Goal: Task Accomplishment & Management: Manage account settings

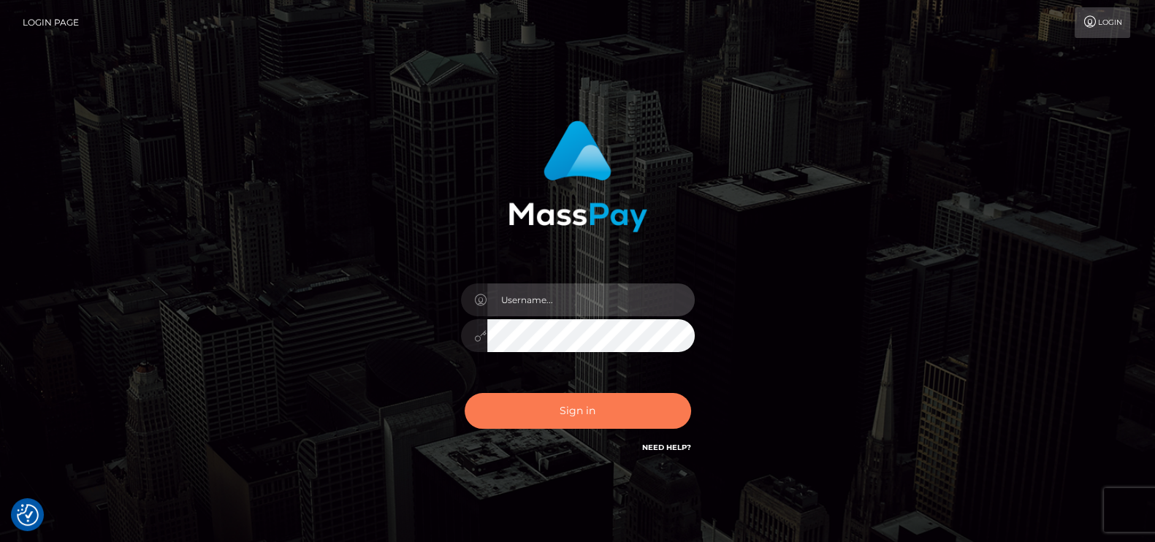
type input "petros.[PERSON_NAME]"
click at [574, 407] on button "Sign in" at bounding box center [578, 411] width 227 height 36
type input "petros.kidane"
click at [623, 400] on button "Sign in" at bounding box center [578, 411] width 227 height 36
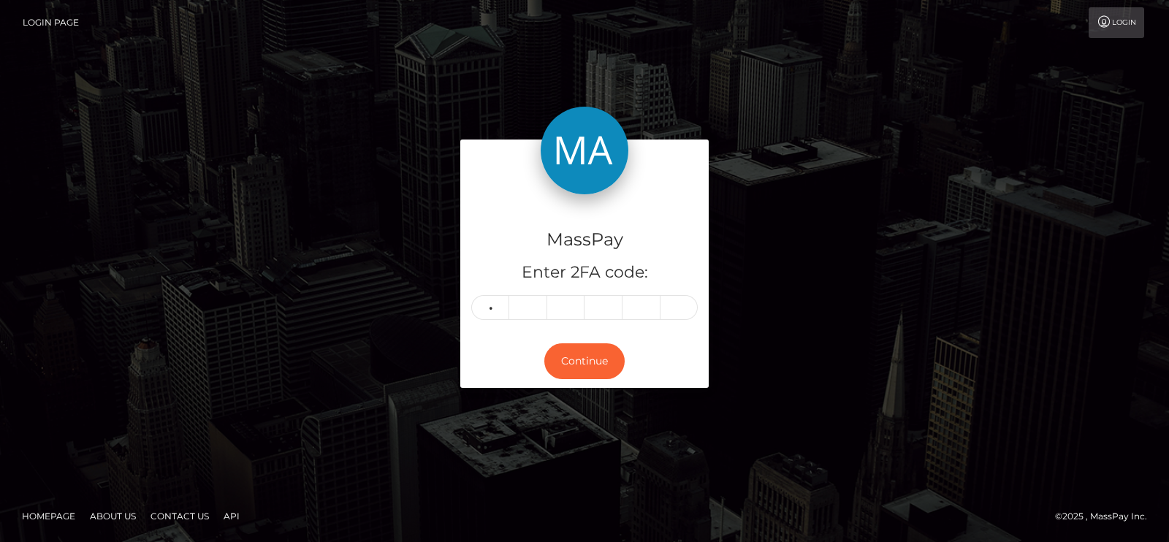
type input "9"
type input "0"
type input "9"
type input "7"
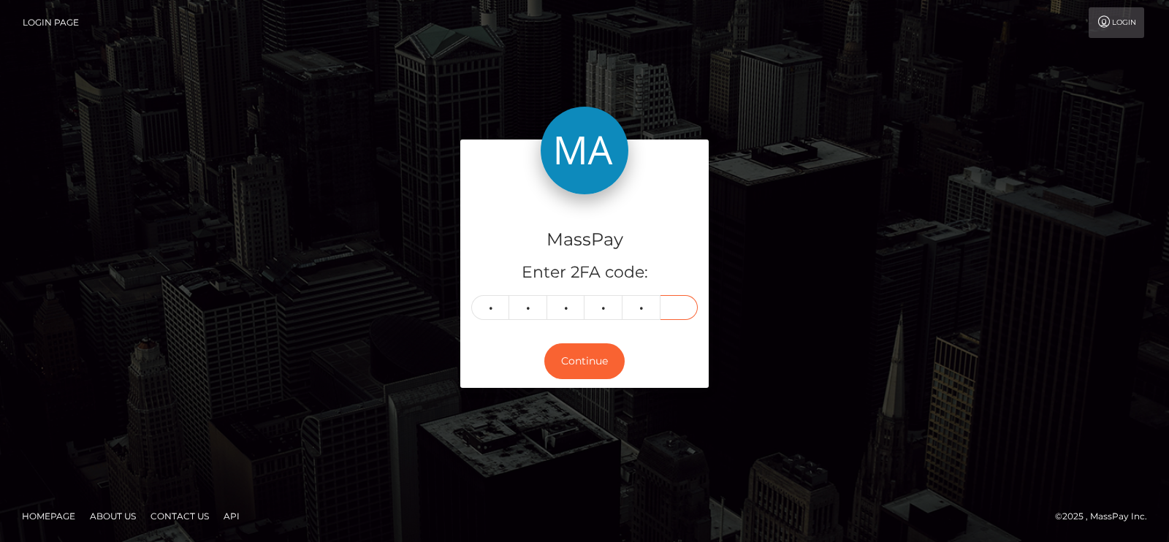
type input "4"
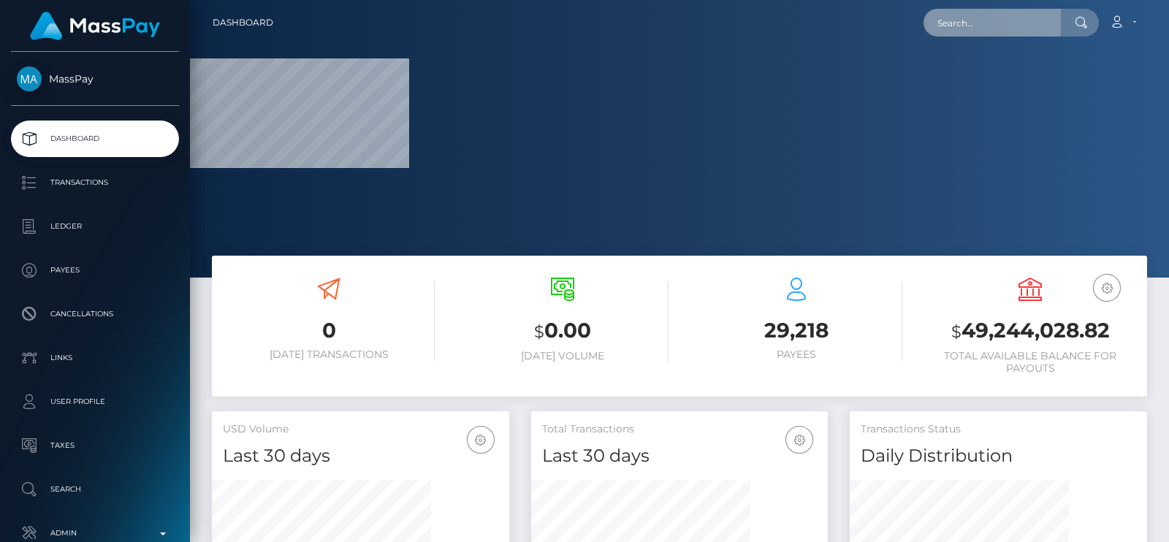
click at [994, 12] on input "text" at bounding box center [992, 23] width 137 height 28
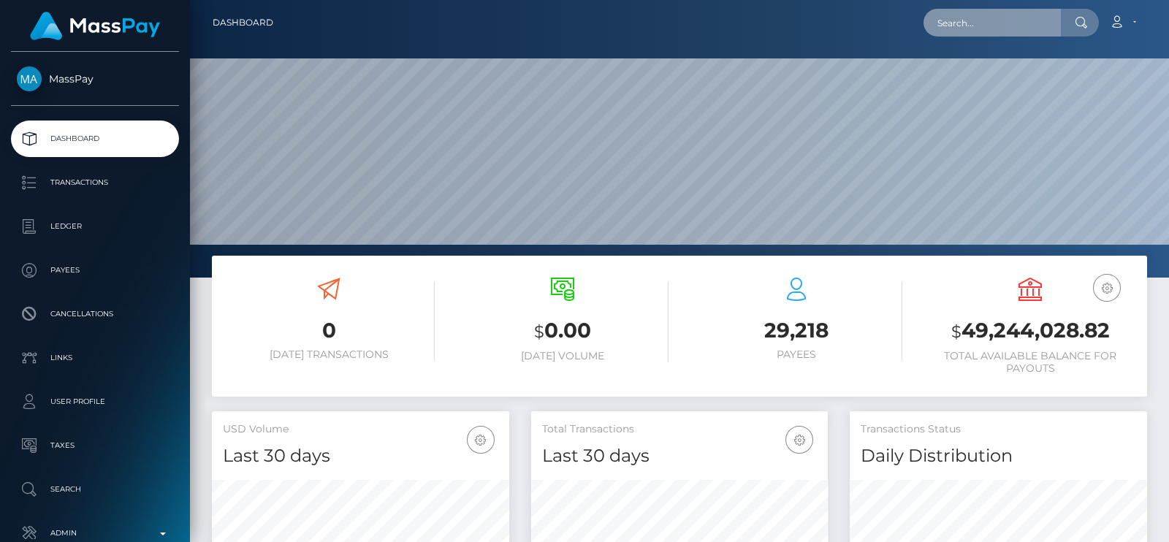
scroll to position [259, 297]
paste input "[EMAIL_ADDRESS][DOMAIN_NAME]"
type input "[EMAIL_ADDRESS][DOMAIN_NAME]"
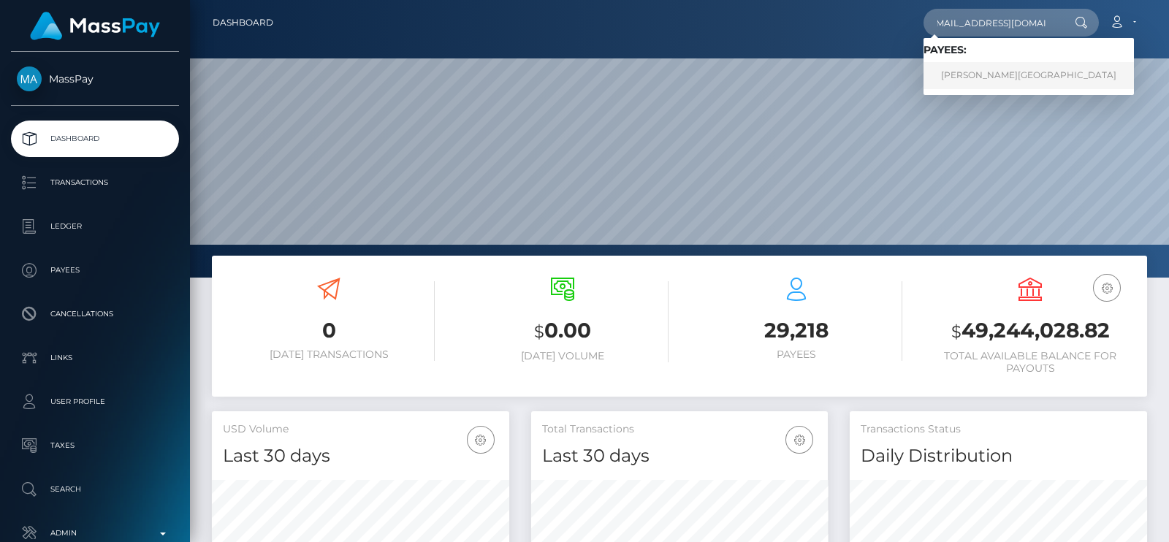
click at [976, 63] on link "Tina Hall-Jordan" at bounding box center [1029, 75] width 210 height 27
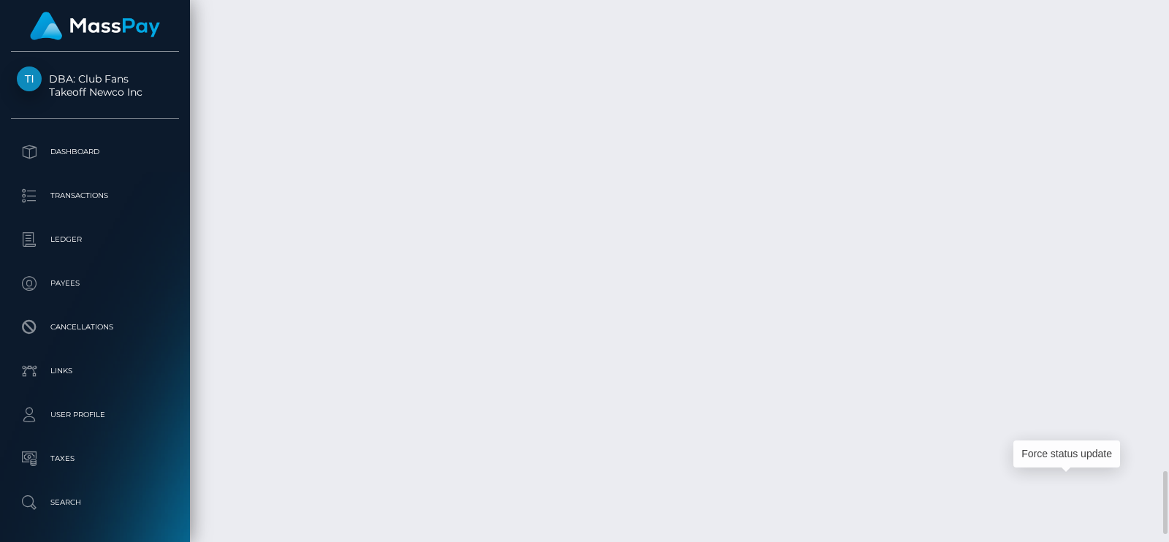
scroll to position [175, 297]
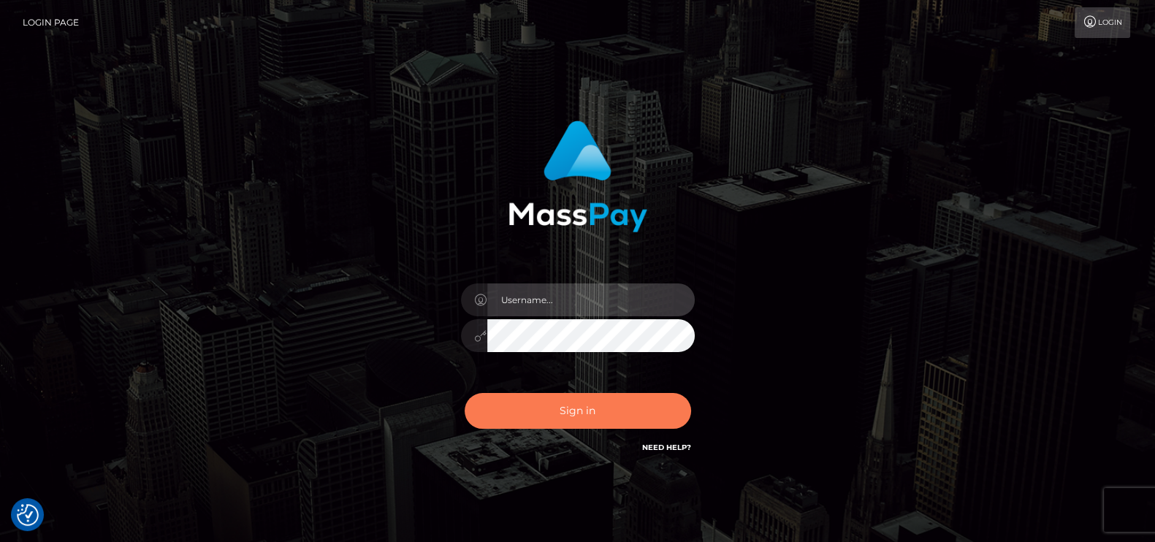
type input "petros.kidane"
click at [564, 424] on button "Sign in" at bounding box center [578, 411] width 227 height 36
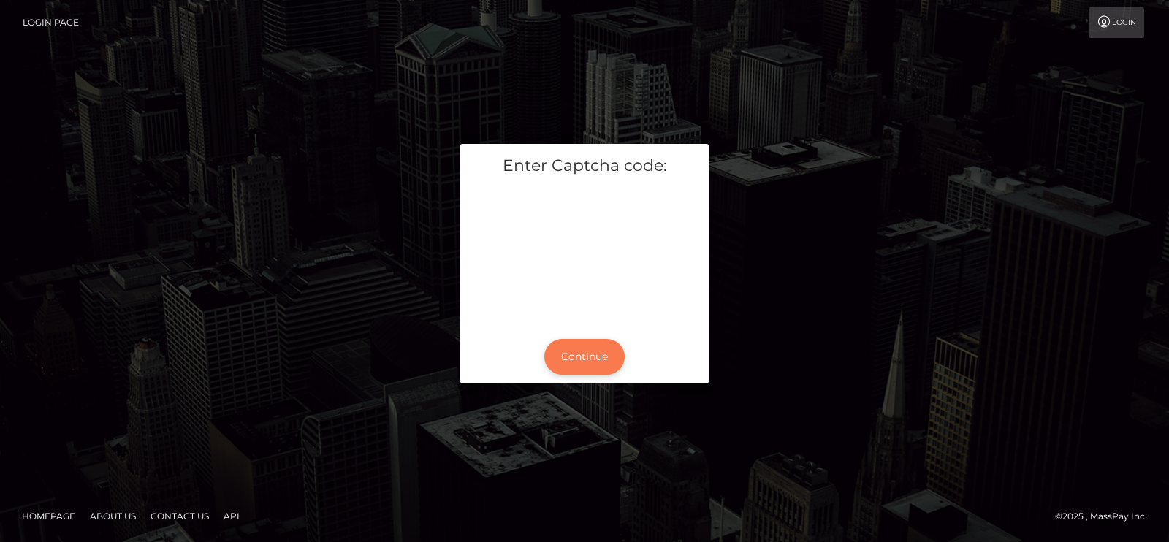
click at [593, 352] on button "Continue" at bounding box center [584, 357] width 80 height 36
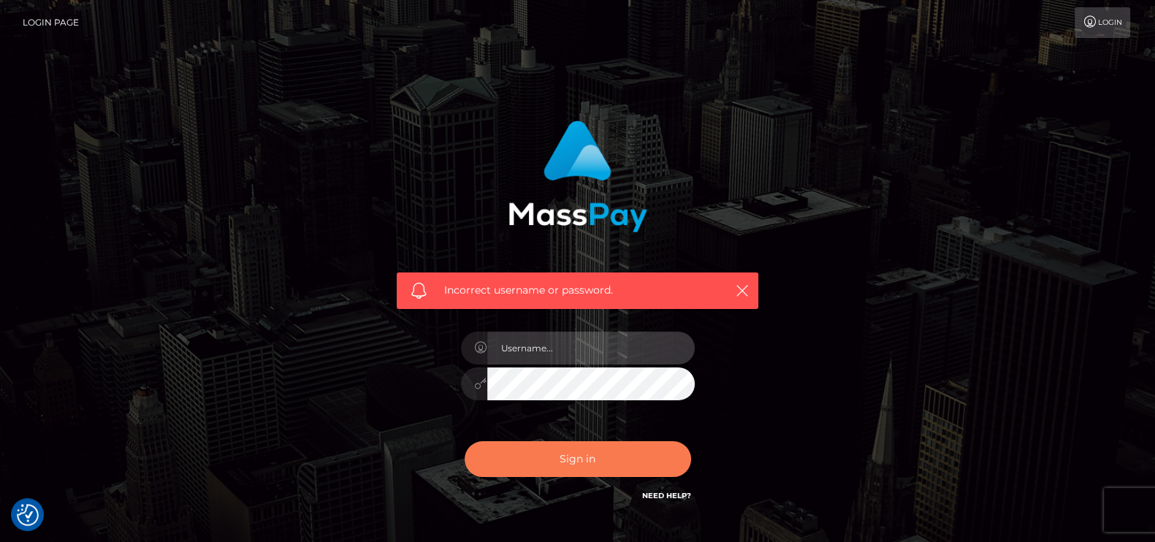
type input "petros.kidane"
click at [610, 458] on button "Sign in" at bounding box center [578, 459] width 227 height 36
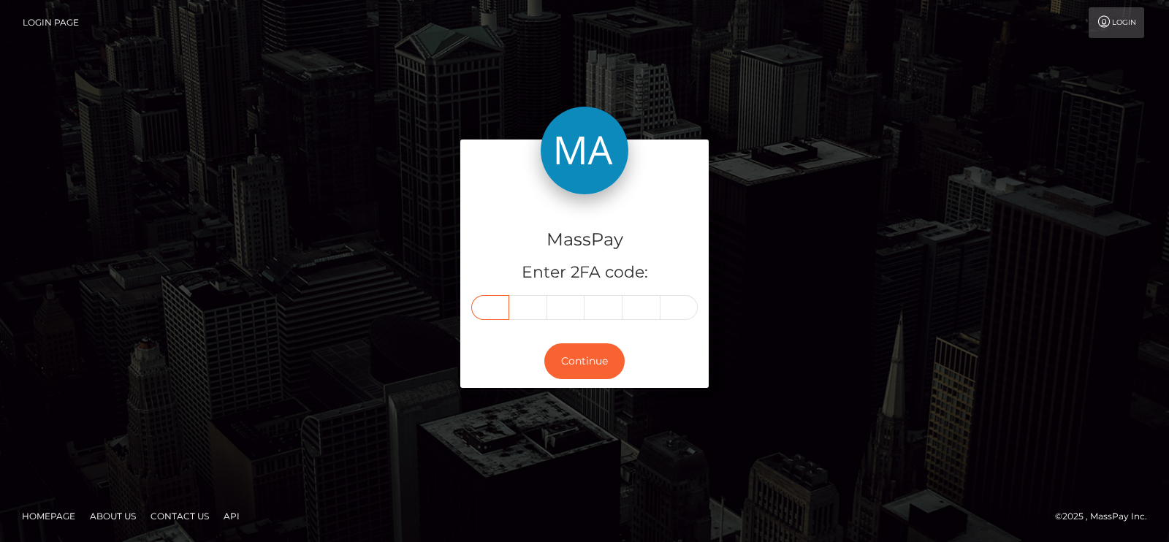
paste input "7"
type input "7"
type input "8"
type input "3"
type input "0"
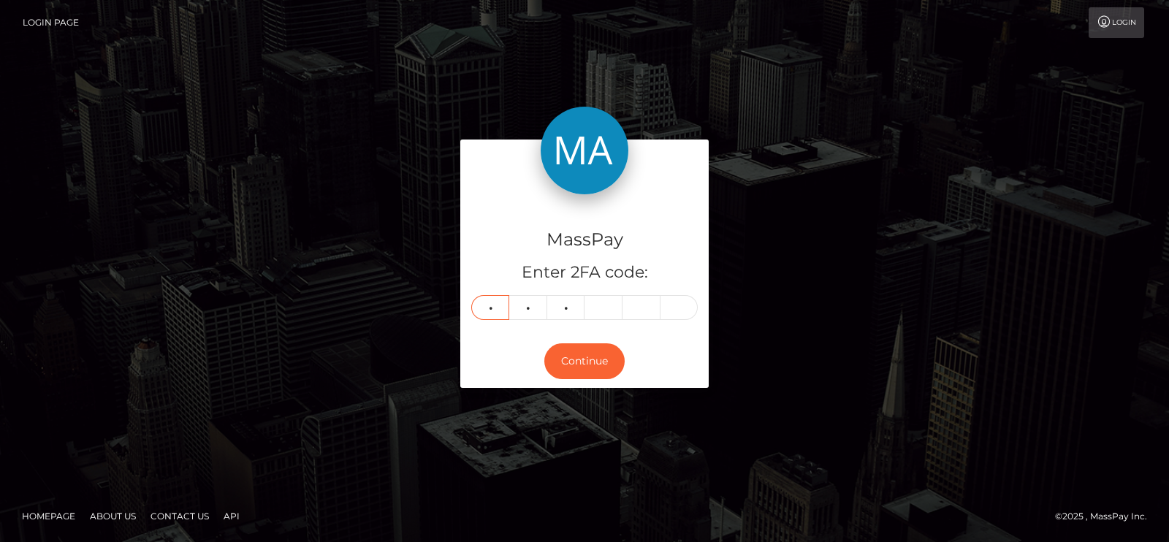
type input "1"
type input "7"
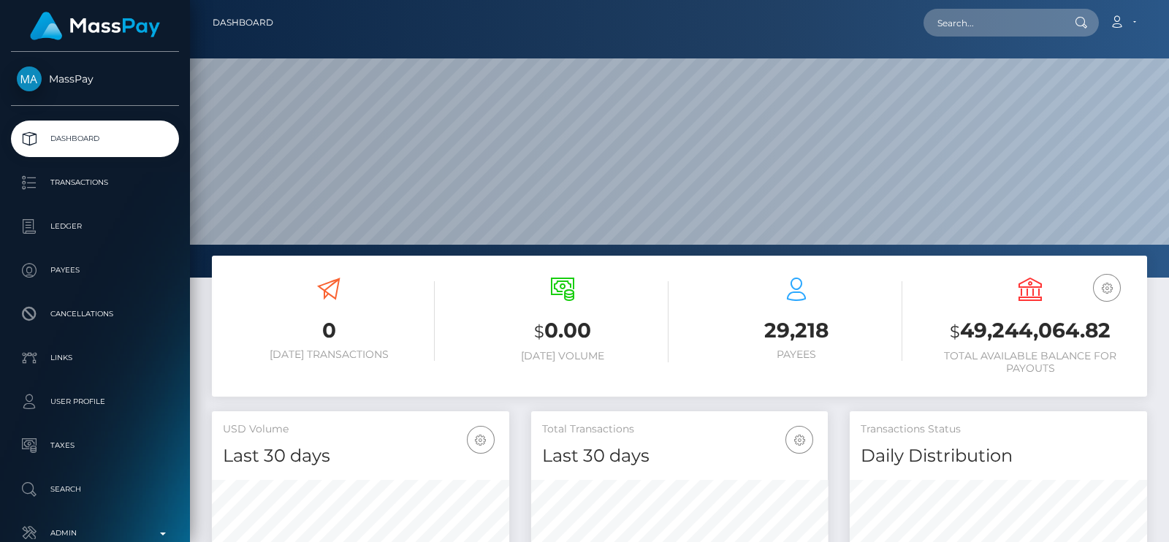
scroll to position [259, 297]
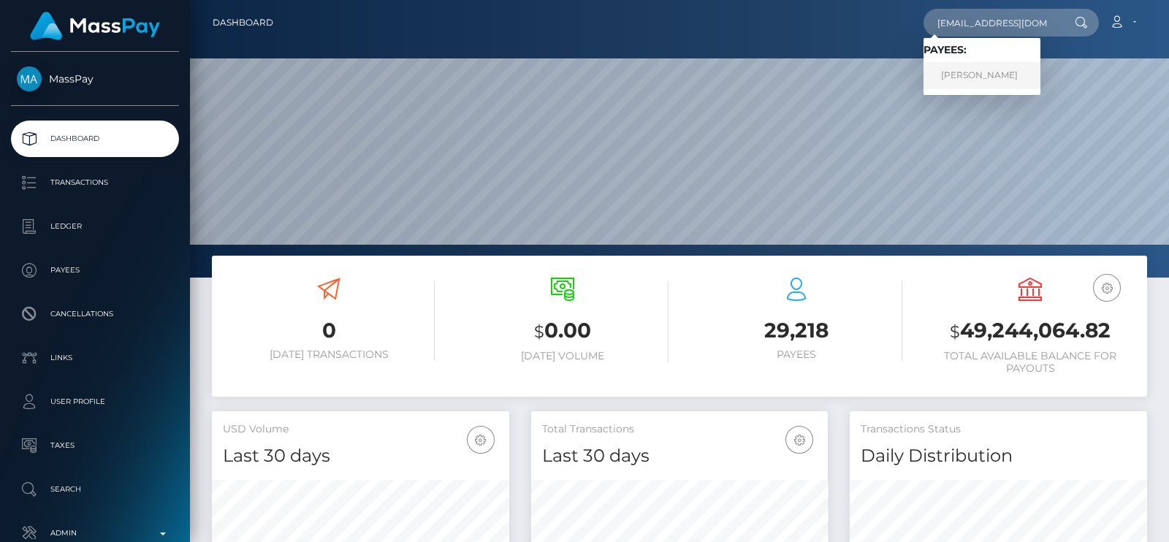
type input "[EMAIL_ADDRESS][DOMAIN_NAME]"
click at [951, 69] on link "CORY ANN DE LISLE" at bounding box center [982, 75] width 117 height 27
